Goal: Task Accomplishment & Management: Use online tool/utility

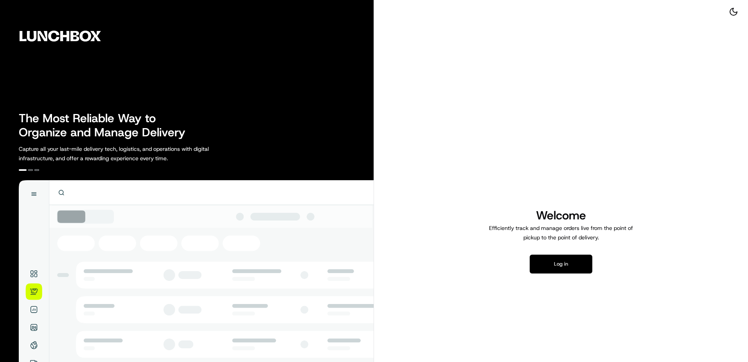
click at [561, 267] on button "Log in" at bounding box center [561, 263] width 63 height 19
